Goal: Entertainment & Leisure: Consume media (video, audio)

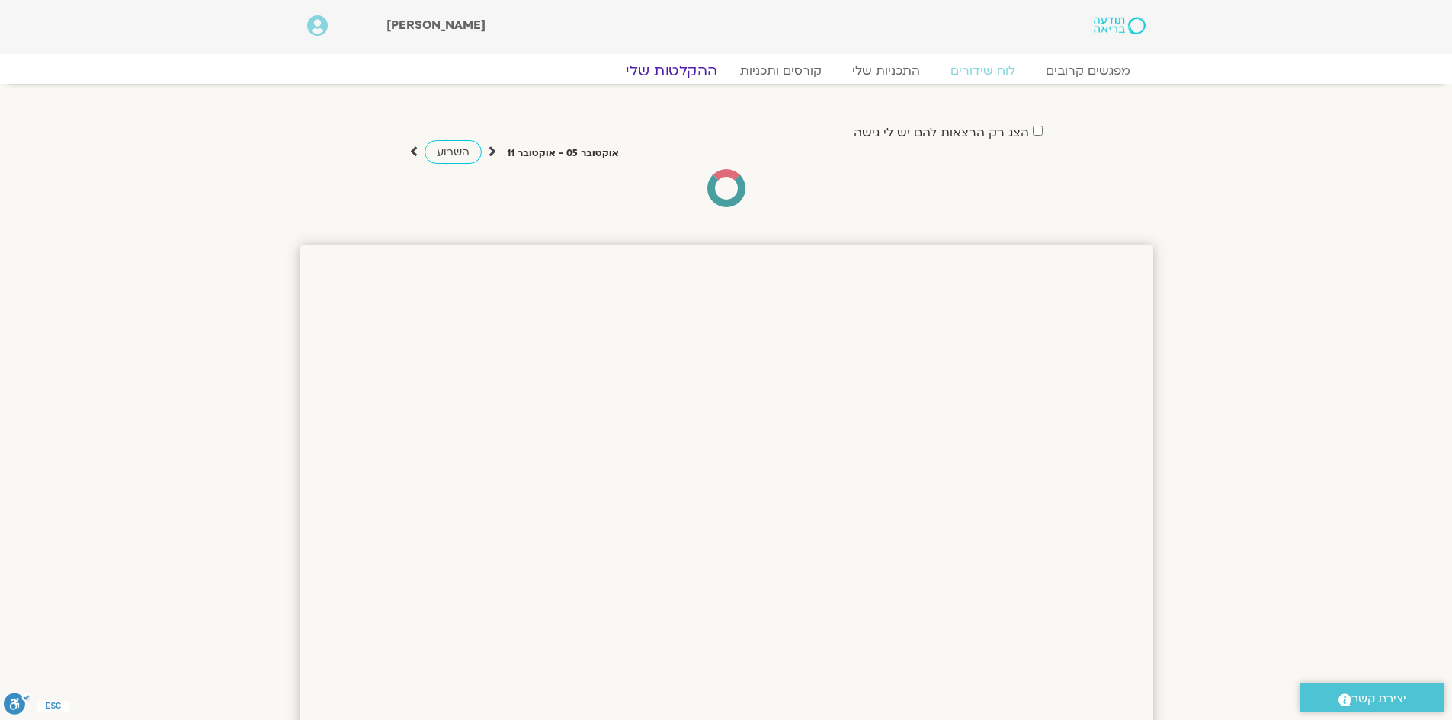
click at [697, 66] on link "ההקלטות שלי" at bounding box center [671, 71] width 128 height 18
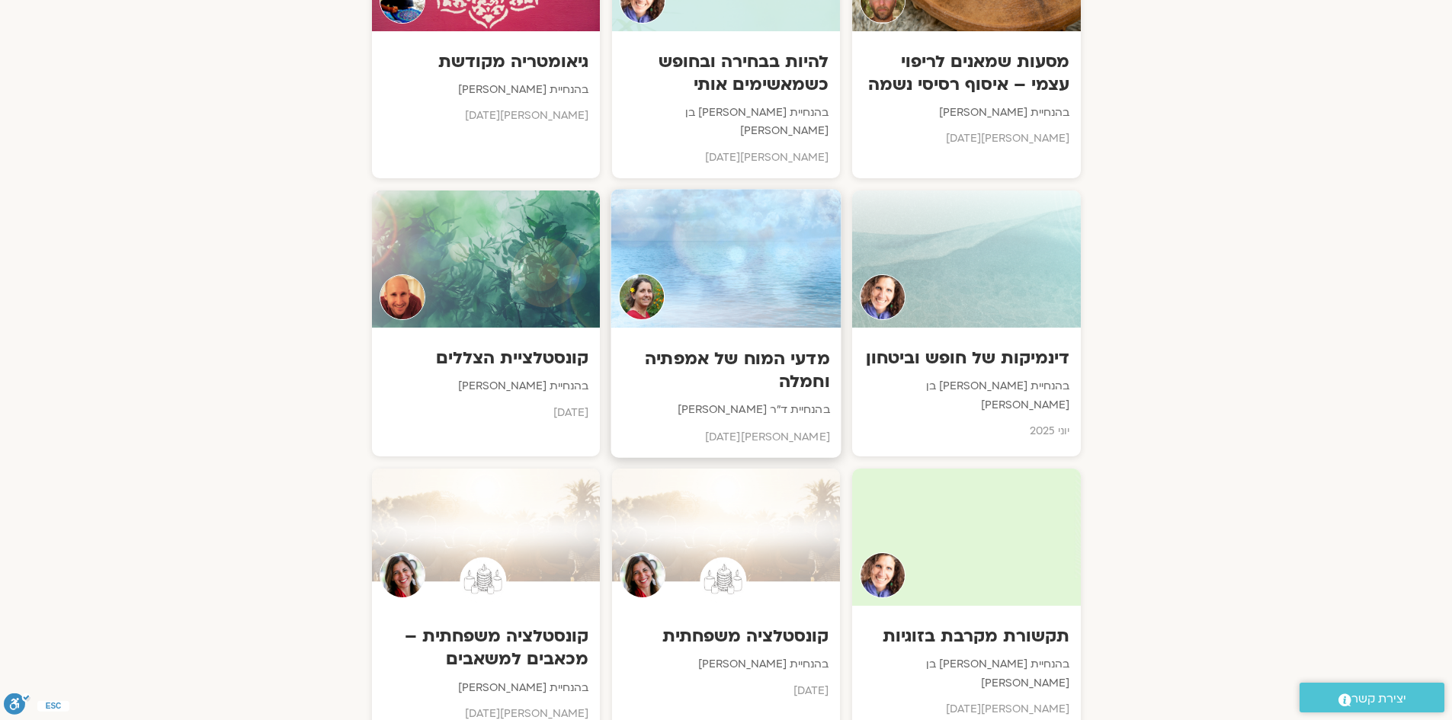
scroll to position [4268, 0]
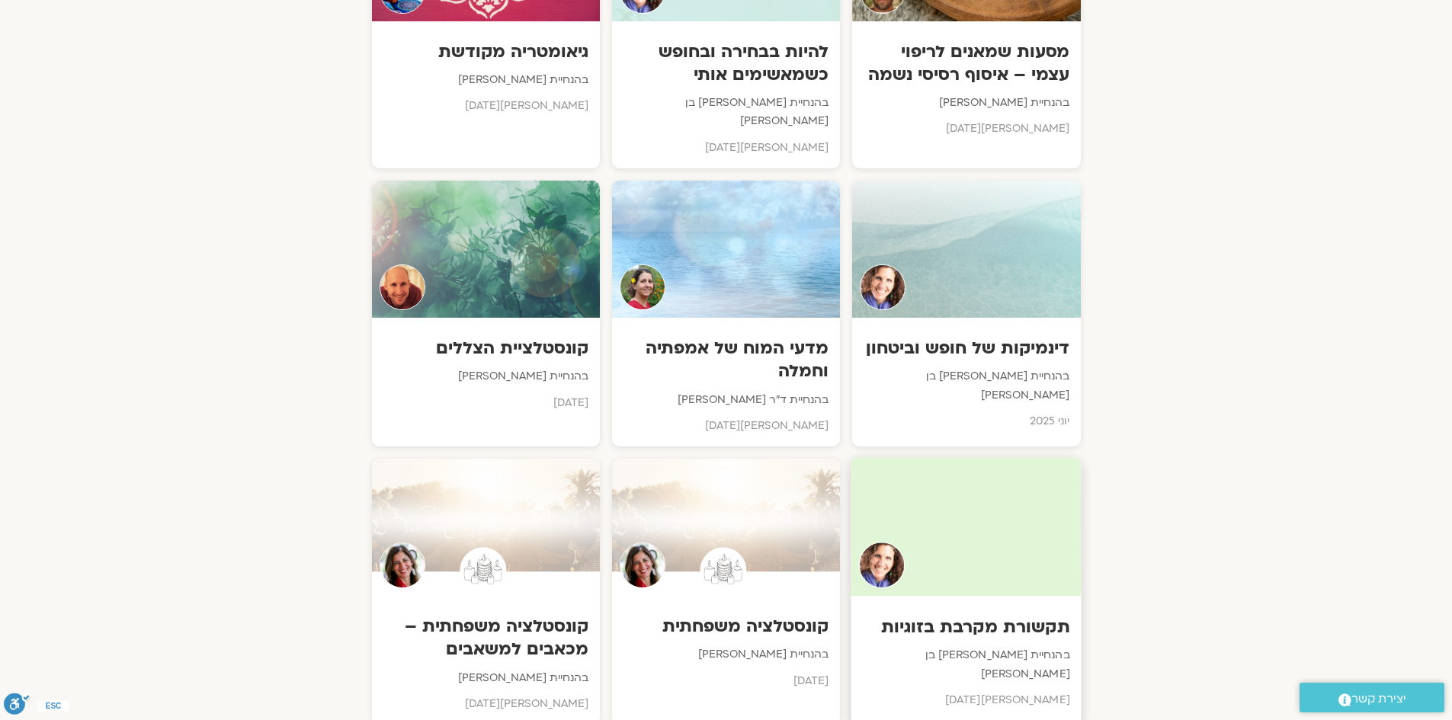
click at [1009, 615] on h3 "תקשורת מקרבת בזוגיות" at bounding box center [966, 627] width 207 height 24
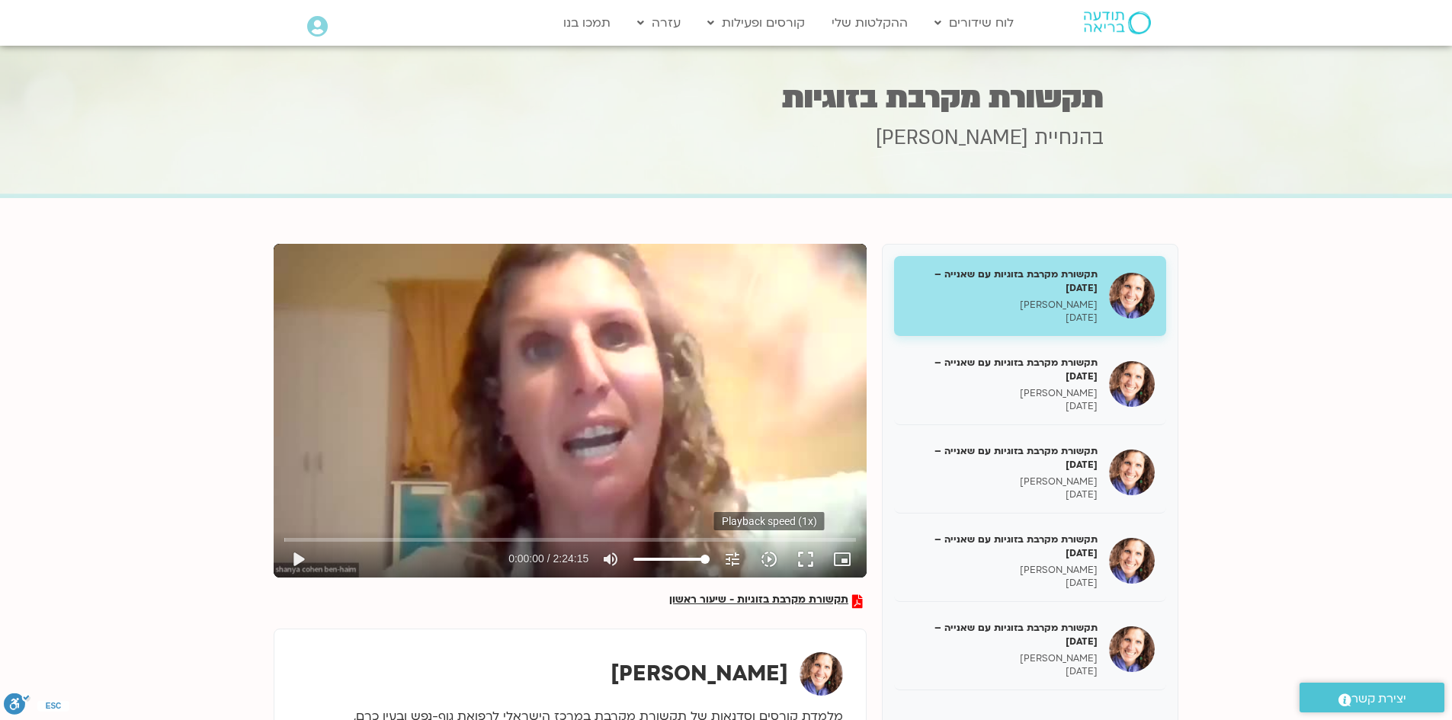
click at [771, 555] on icon "slow_motion_video" at bounding box center [769, 559] width 18 height 18
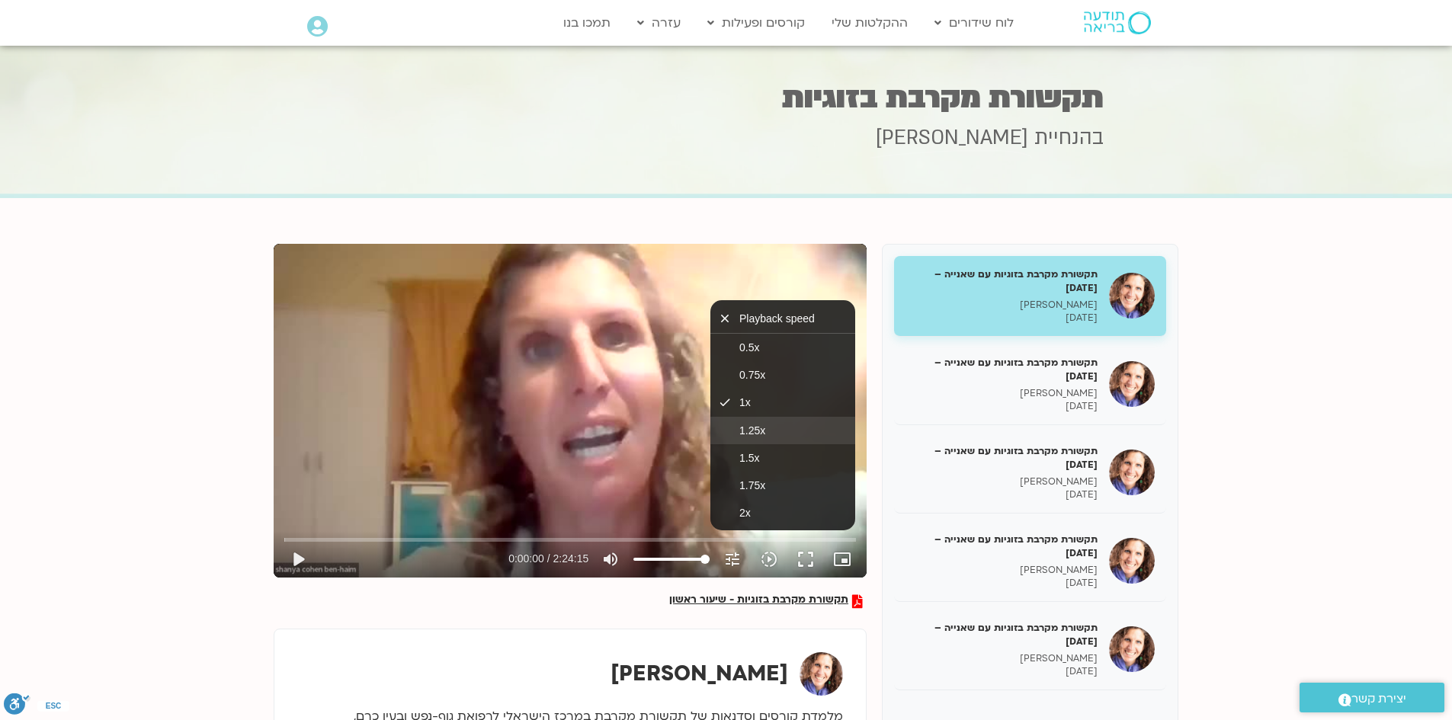
click at [764, 438] on button "1.25x" at bounding box center [782, 430] width 145 height 27
click at [770, 451] on button "1.5x" at bounding box center [782, 457] width 145 height 27
click at [293, 563] on button "play_arrow" at bounding box center [298, 559] width 37 height 37
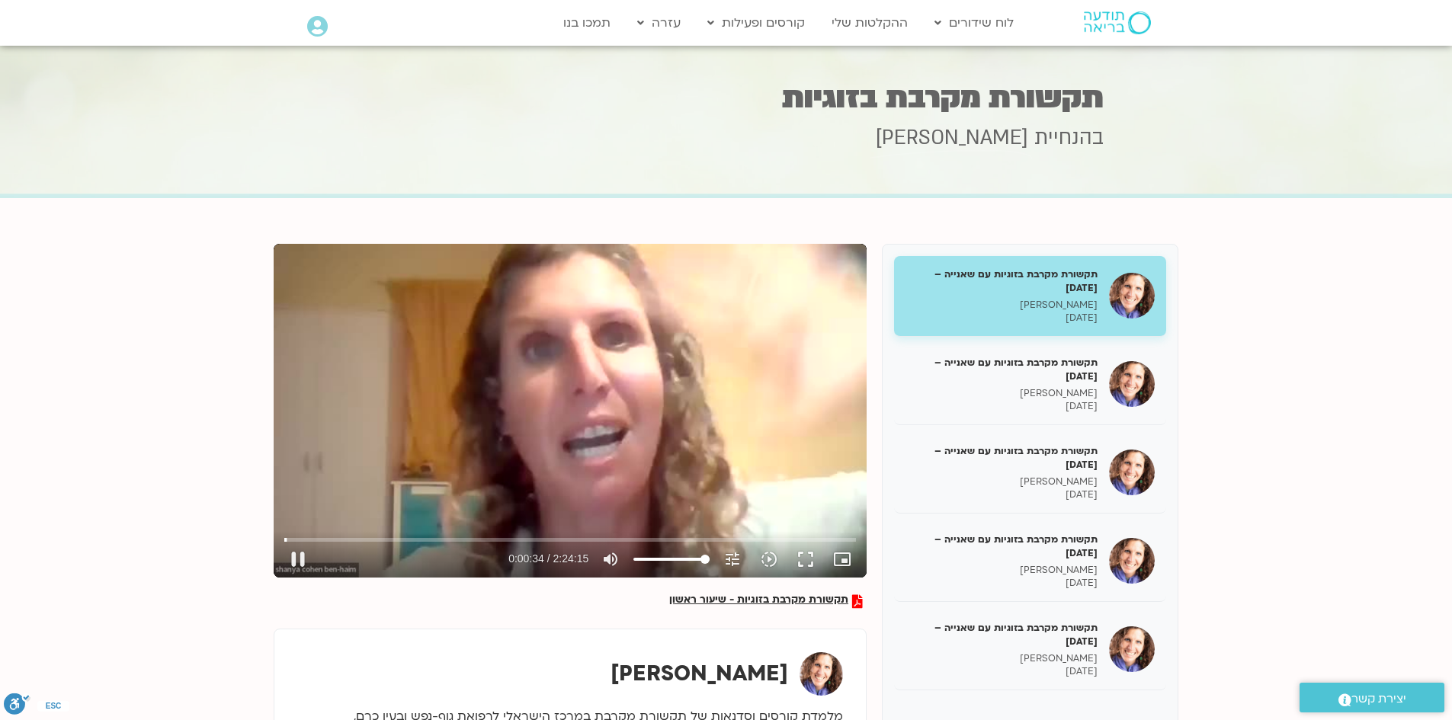
type input "34.410586"
click at [811, 566] on button "fullscreen" at bounding box center [805, 559] width 37 height 37
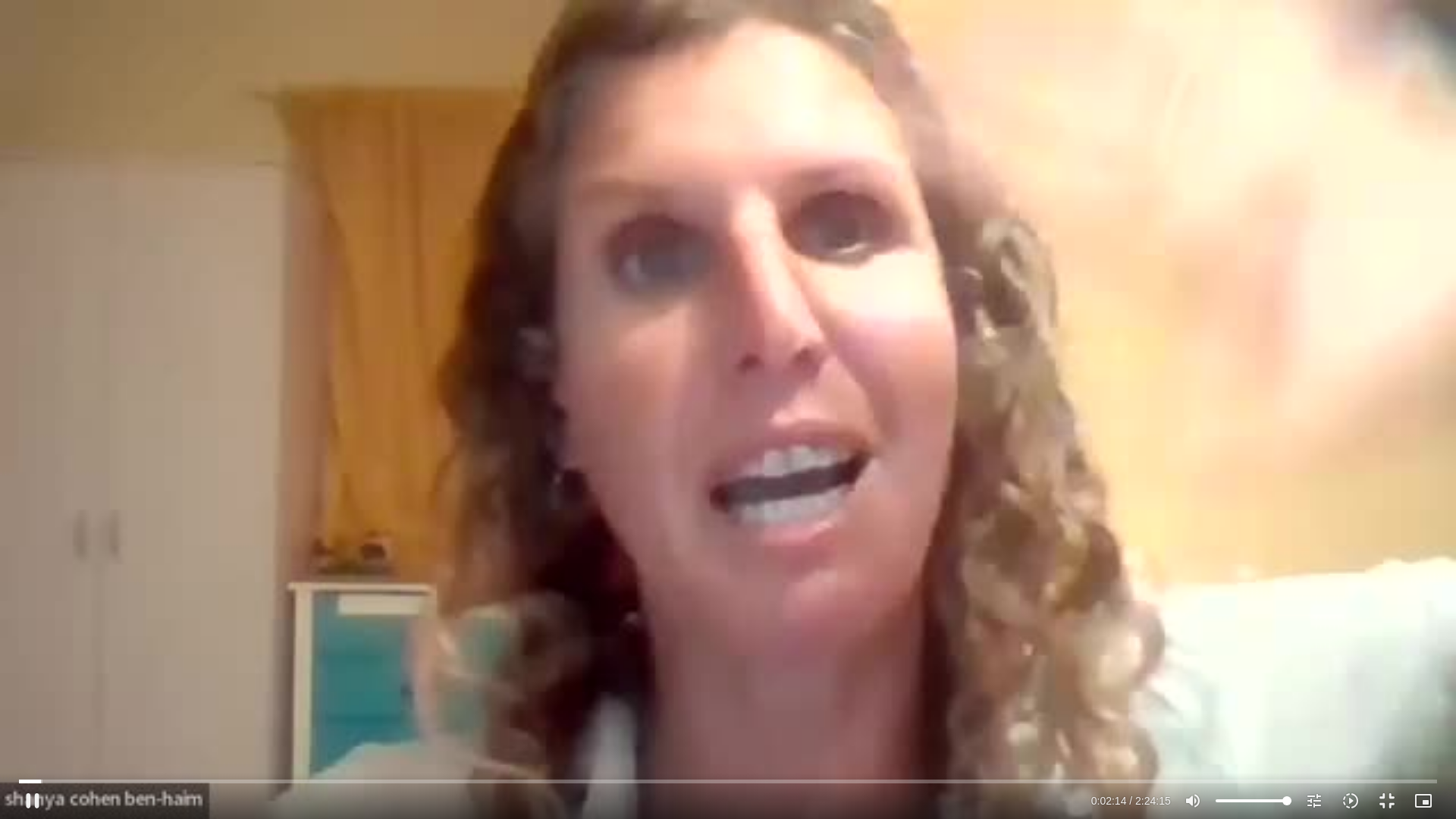
click at [216, 628] on div "Skip Ad 2:20:07 pause 0:02:14 / 2:24:15 volume_up Mute tune Resolution Auto 360…" at bounding box center [728, 409] width 1456 height 819
drag, startPoint x: 212, startPoint y: 632, endPoint x: 34, endPoint y: 796, distance: 242.0
click at [34, 717] on button "play_arrow" at bounding box center [32, 801] width 37 height 37
click at [1352, 717] on icon "slow_motion_video" at bounding box center [1351, 801] width 18 height 18
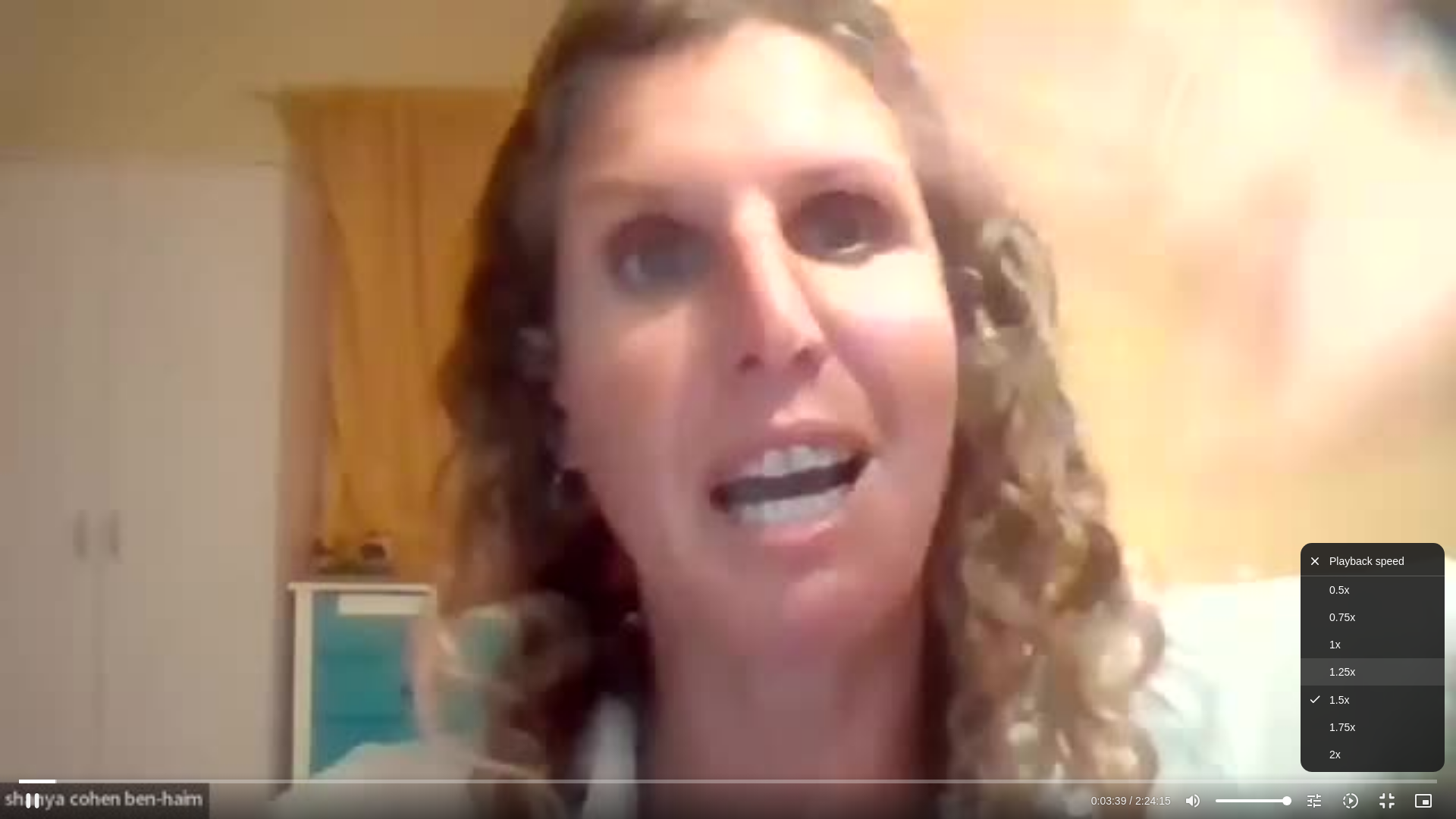
click at [1334, 664] on button "1.25x" at bounding box center [1372, 672] width 144 height 27
click at [937, 717] on div at bounding box center [569, 801] width 1037 height 37
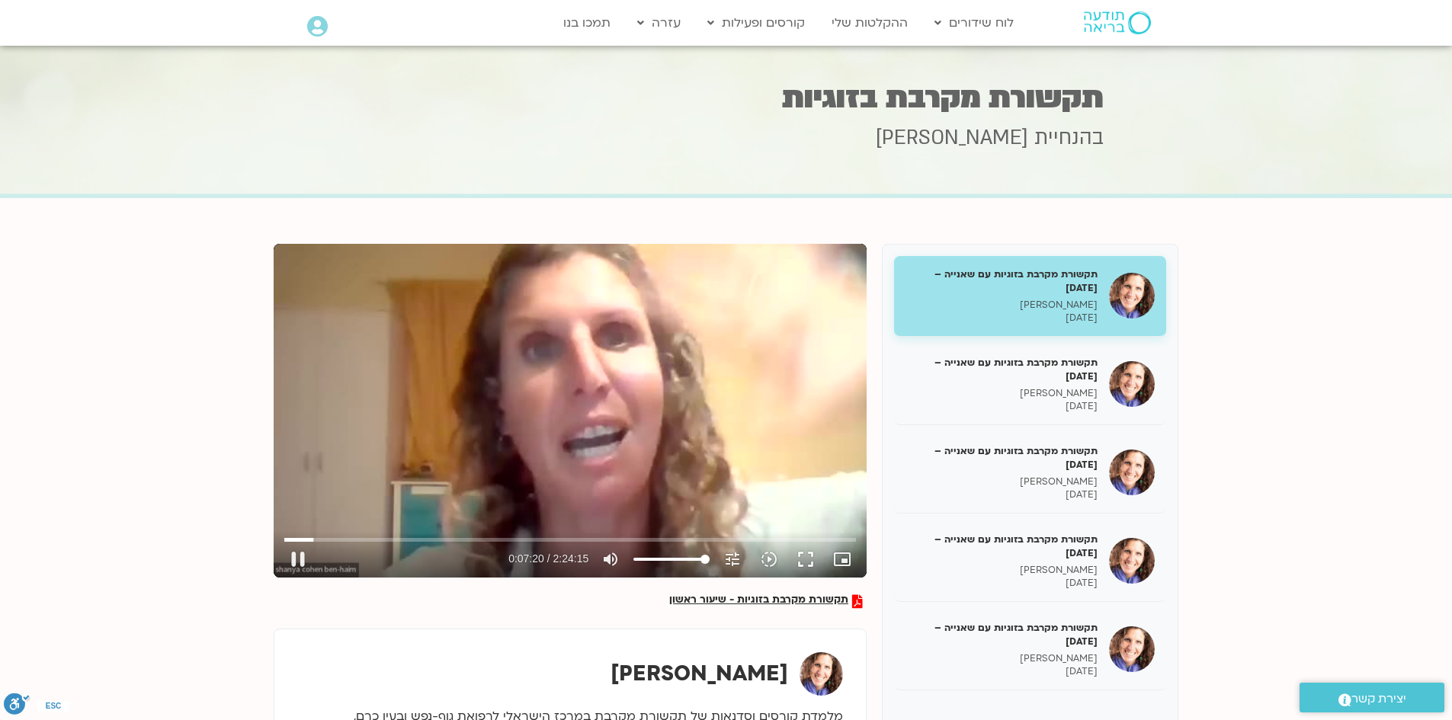
drag, startPoint x: 811, startPoint y: 557, endPoint x: 811, endPoint y: 623, distance: 66.3
click at [811, 557] on button "fullscreen" at bounding box center [805, 559] width 37 height 37
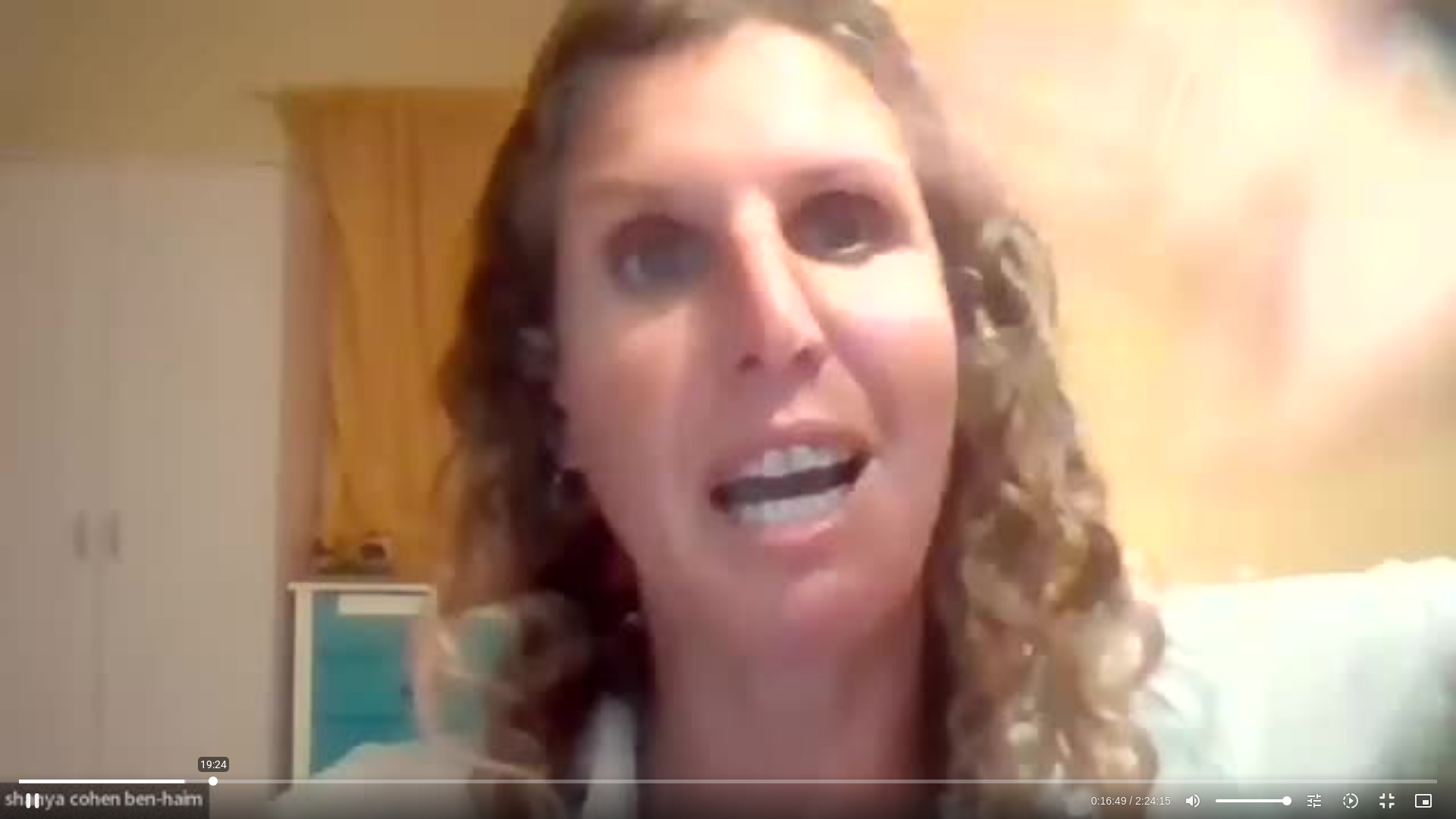
click at [213, 717] on input "Seek" at bounding box center [728, 780] width 1418 height 9
click at [200, 717] on input "Seek" at bounding box center [728, 780] width 1418 height 9
click at [231, 717] on input "Seek" at bounding box center [728, 780] width 1418 height 9
click at [1354, 717] on icon "slow_motion_video" at bounding box center [1351, 801] width 18 height 18
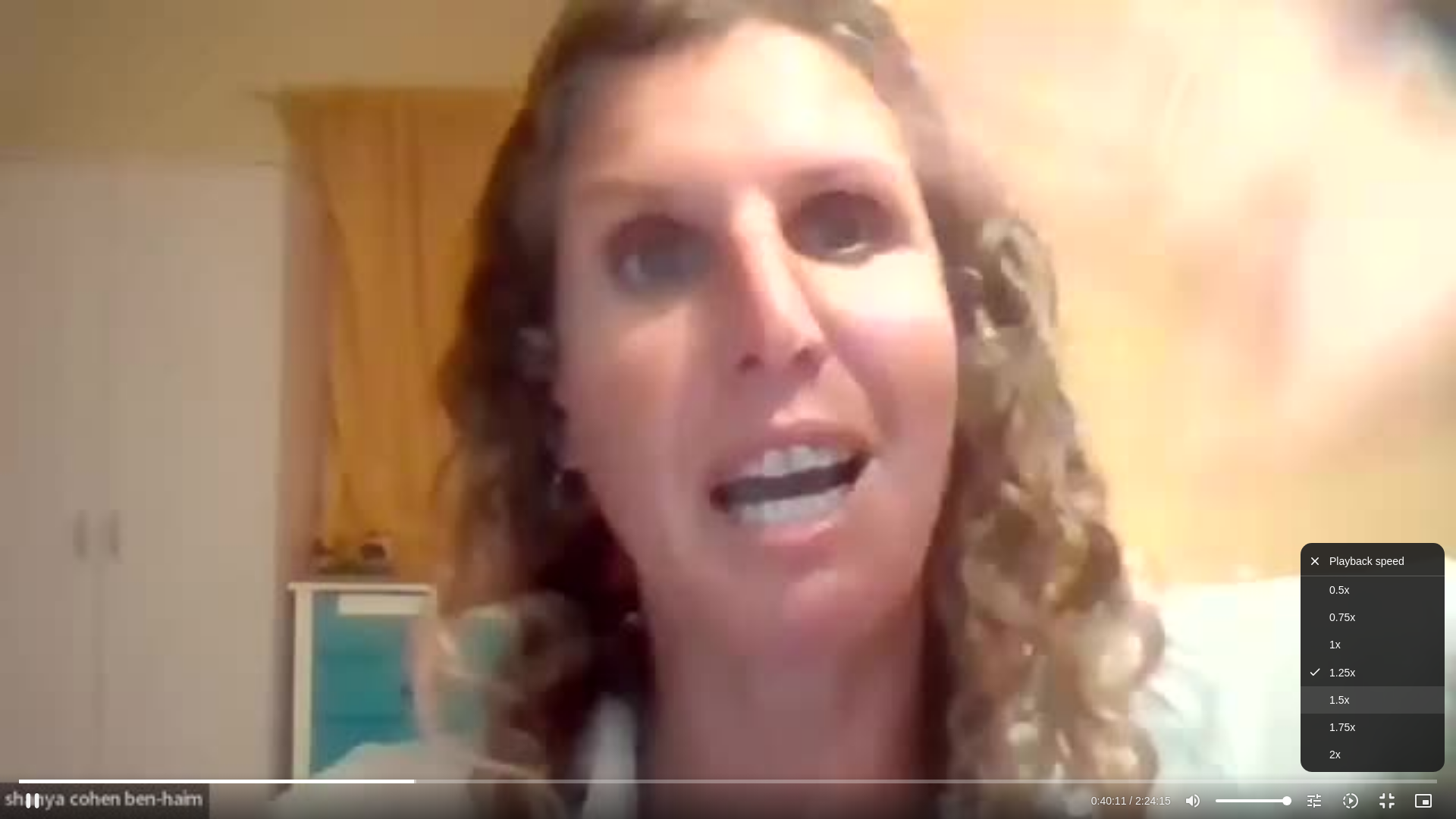
click at [1344, 697] on span "1.5x" at bounding box center [1340, 700] width 20 height 12
click at [1348, 677] on span "1.25x" at bounding box center [1343, 672] width 26 height 12
click at [1150, 717] on div "Skip Ad 21:11 pause 0:40:18 / 2:24:15 volume_up Mute tune Resolution Auto 360p …" at bounding box center [728, 409] width 1456 height 819
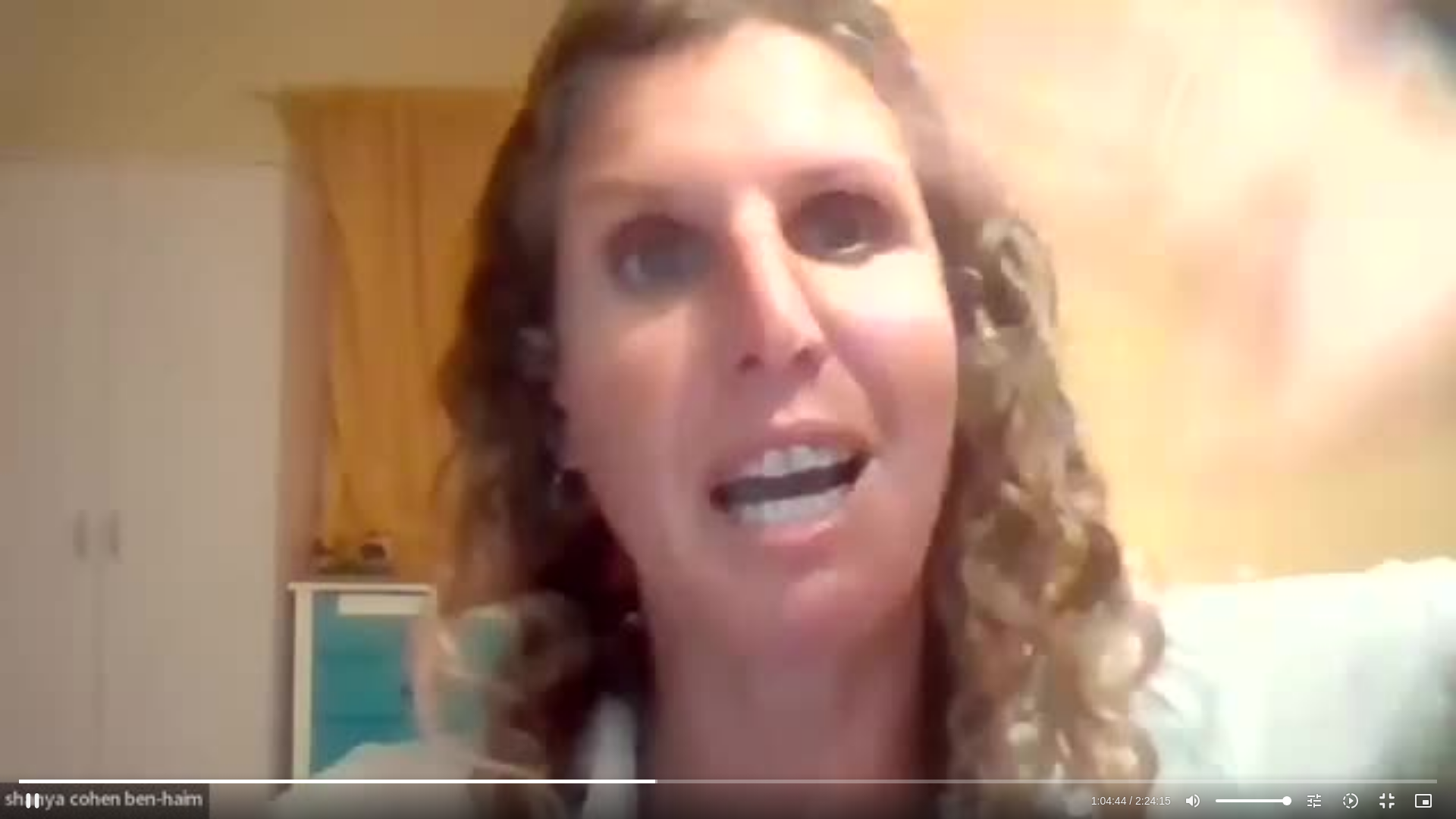
click at [830, 154] on div "Skip Ad 2:22:20 pause 1:04:44 / 2:24:15 volume_up Mute tune Resolution Auto 360…" at bounding box center [728, 409] width 1456 height 819
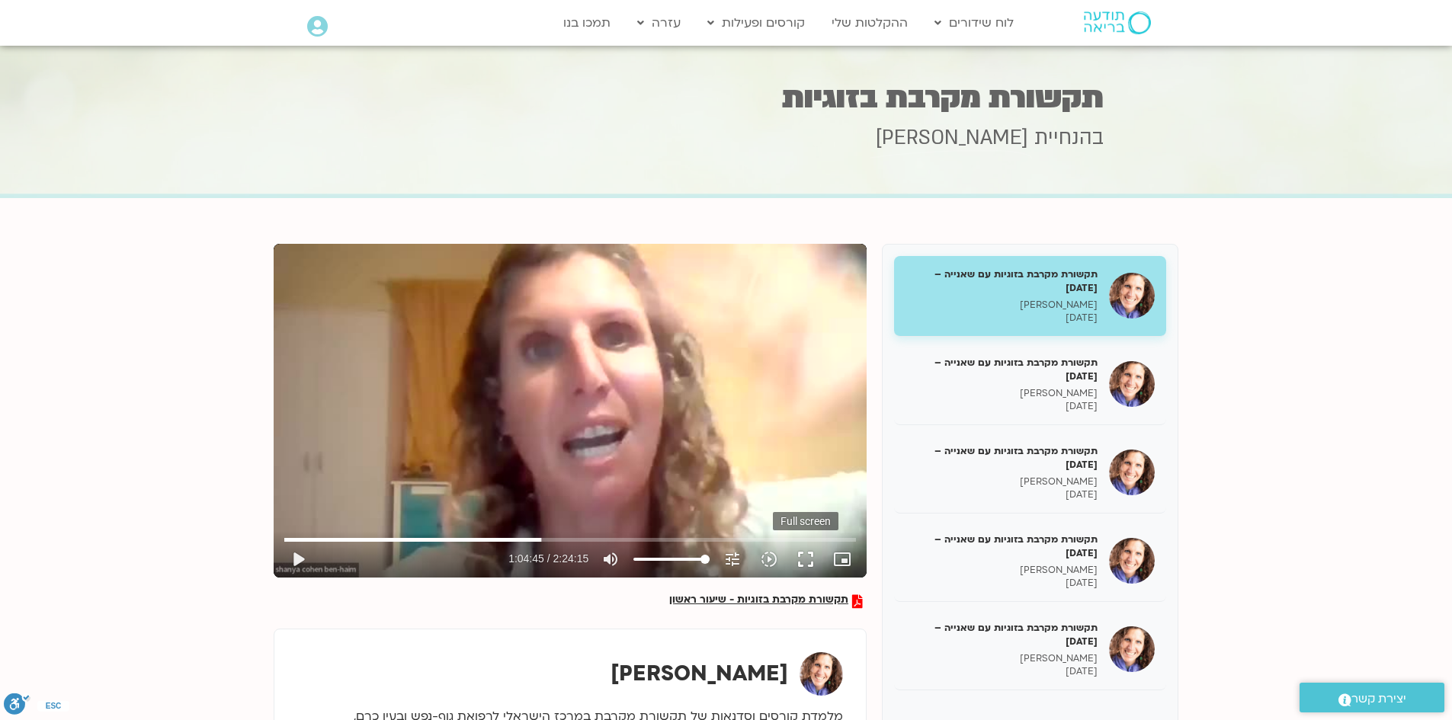
click at [815, 566] on button "fullscreen" at bounding box center [805, 559] width 37 height 37
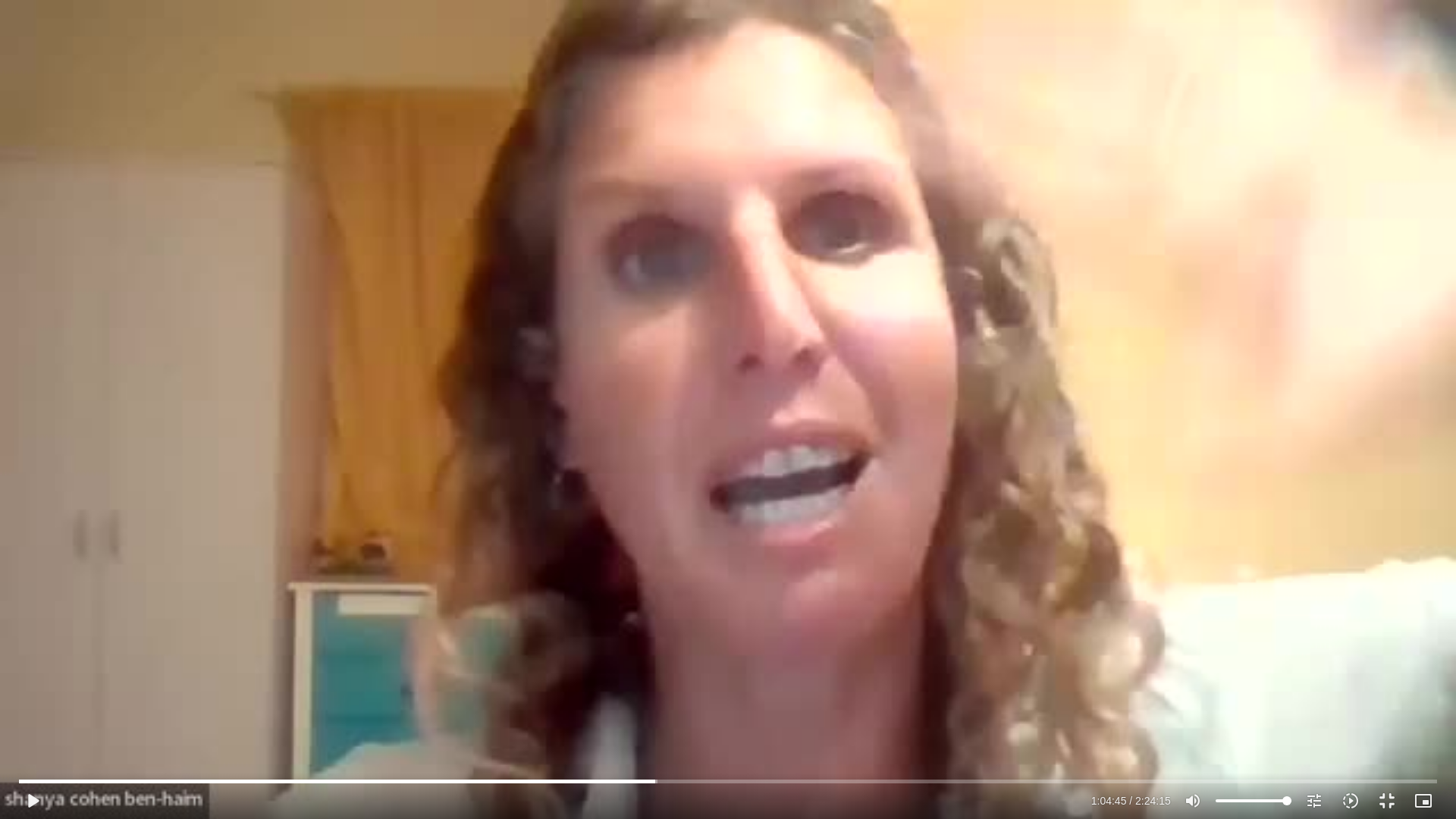
click at [673, 455] on div "Skip Ad 1:44:46 play_arrow 1:04:45 / 2:24:15 volume_up Mute tune Resolution Aut…" at bounding box center [728, 409] width 1456 height 819
click at [1096, 563] on div "Skip Ad 1:44:46 pause 1:12:04 / 2:24:15 volume_up Mute tune Resolution Auto 360…" at bounding box center [728, 409] width 1456 height 819
click at [908, 503] on div "Skip Ad 1:12:45 play_arrow 1:12:04 / 2:24:15 volume_up Mute tune Resolution Aut…" at bounding box center [728, 409] width 1456 height 819
click at [720, 483] on div "Skip Ad 1:15:00 pause 1:31:06 / 2:24:15 volume_up Mute tune Resolution Auto 360…" at bounding box center [728, 409] width 1456 height 819
click at [898, 428] on div "Skip Ad 1:15:00 play_arrow 1:31:06 / 2:24:15 volume_up Mute tune Resolution Aut…" at bounding box center [728, 409] width 1456 height 819
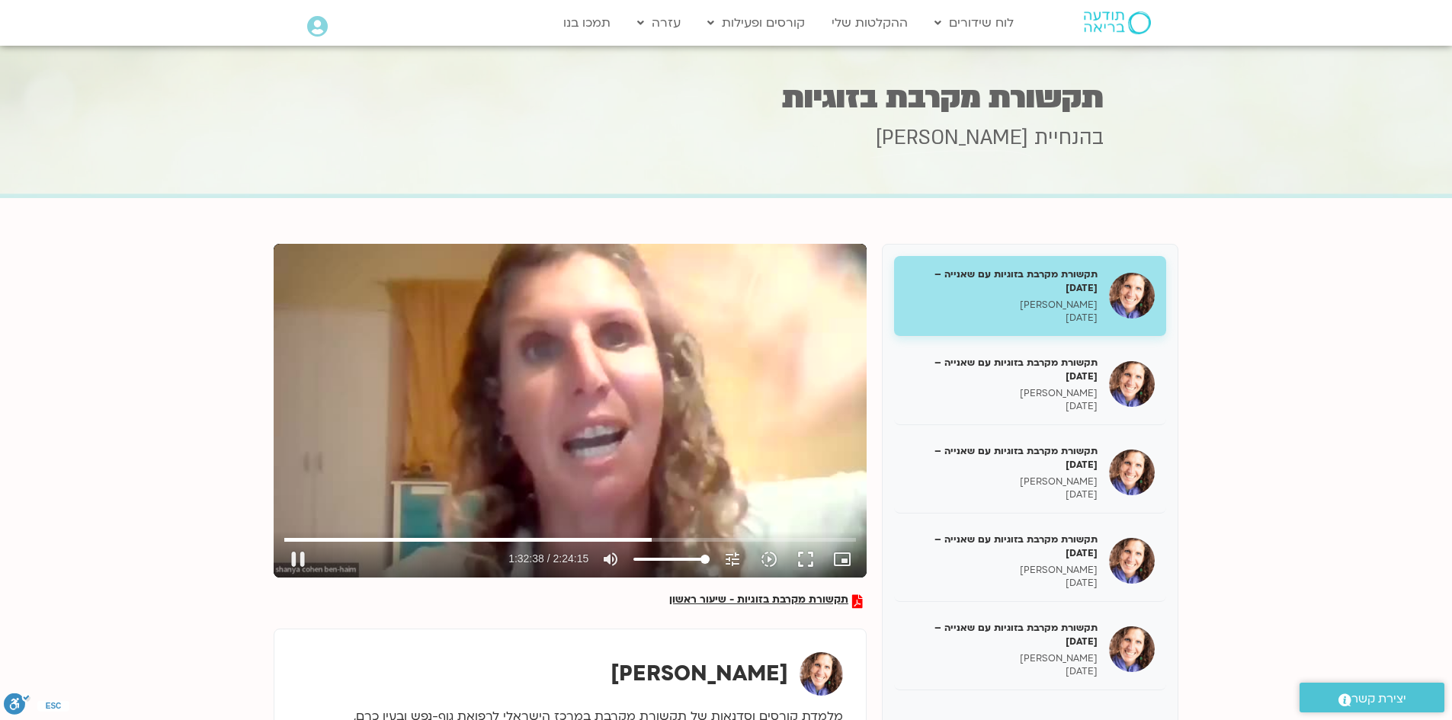
click at [701, 498] on div "Skip Ad 1:40:28 pause 1:32:38 / 2:24:15 volume_up Mute tune Resolution Auto 360…" at bounding box center [570, 411] width 593 height 334
type input "5558.703769"
